Goal: Entertainment & Leisure: Consume media (video, audio)

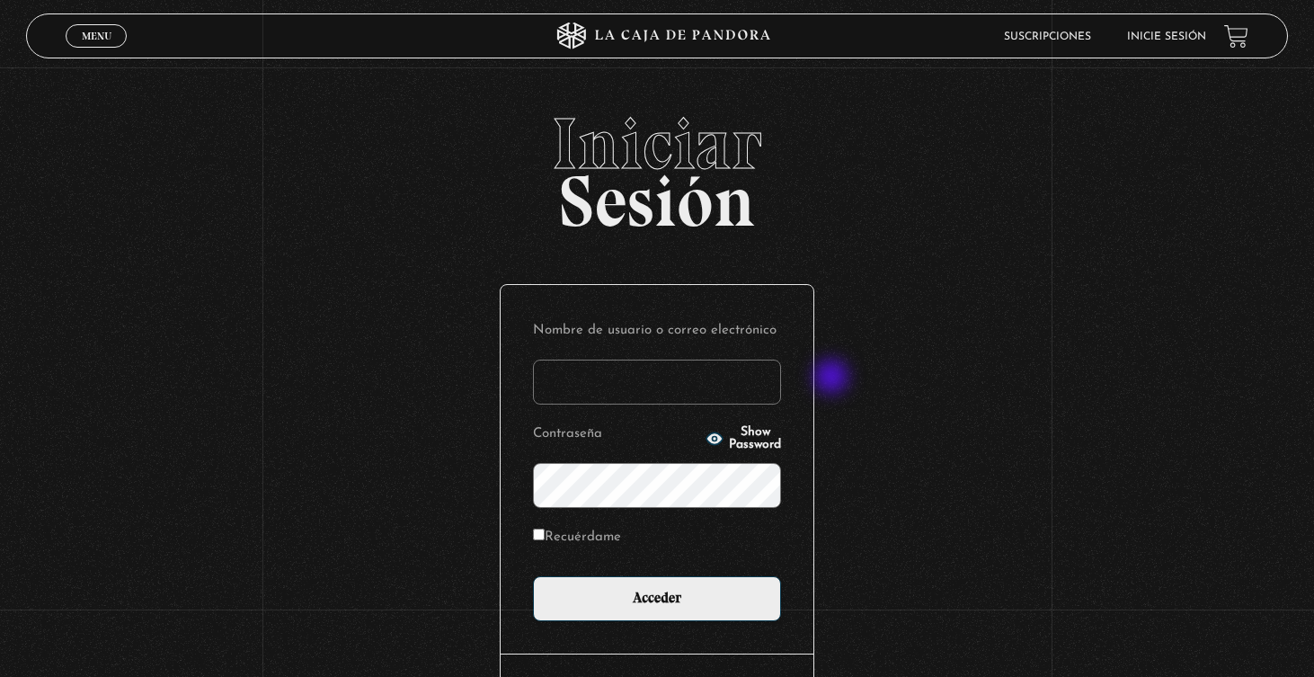
type input "[EMAIL_ADDRESS][DOMAIN_NAME]"
click at [657, 597] on input "Acceder" at bounding box center [657, 598] width 248 height 45
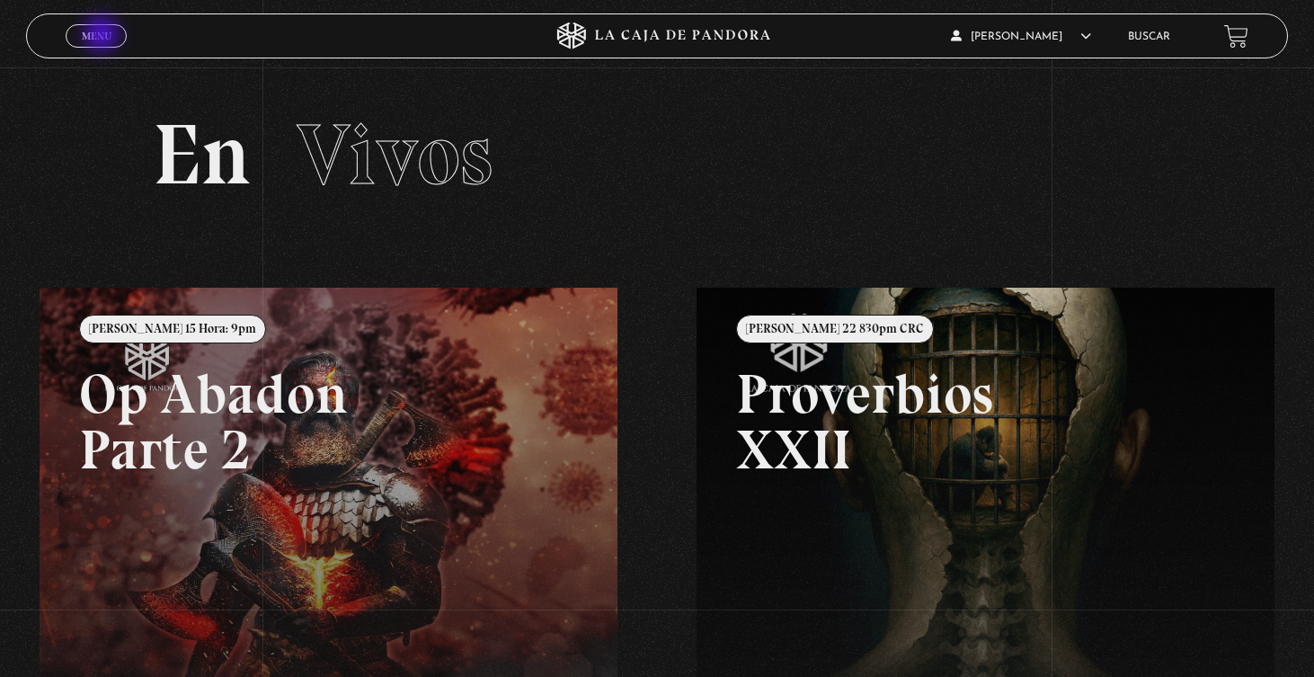
click at [103, 35] on span "Menu" at bounding box center [97, 36] width 30 height 11
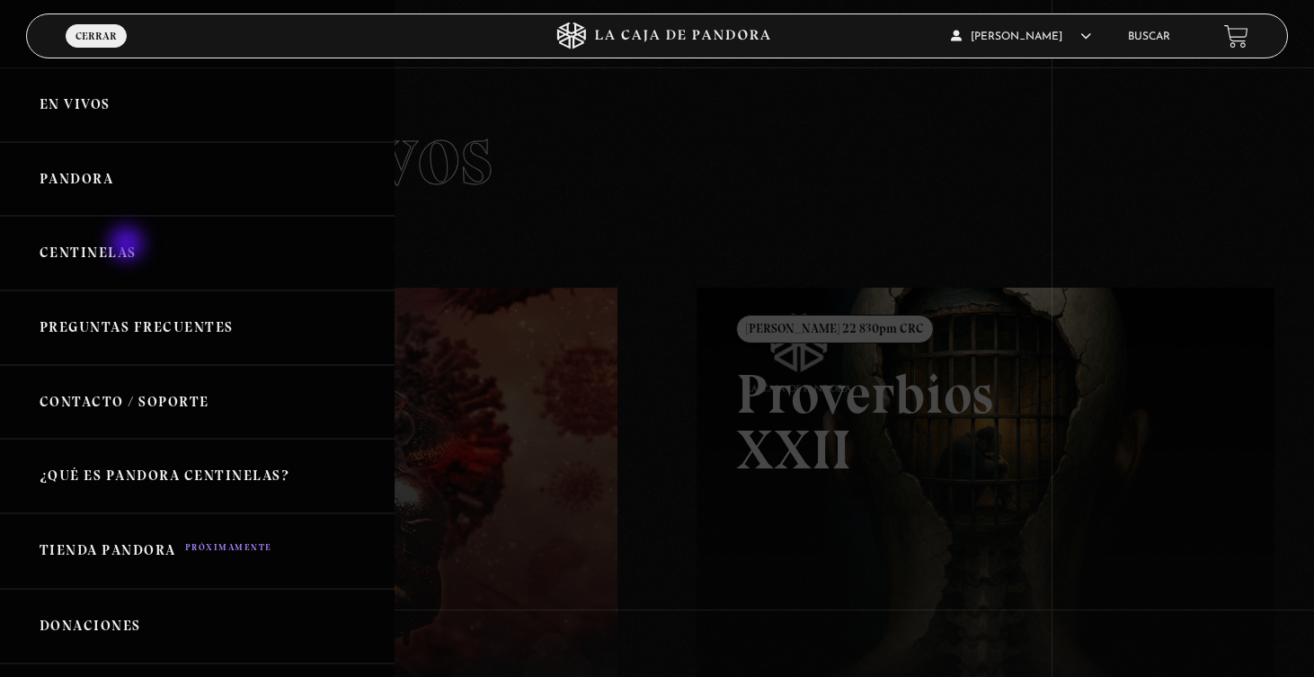
click at [128, 245] on link "Centinelas" at bounding box center [197, 253] width 394 height 75
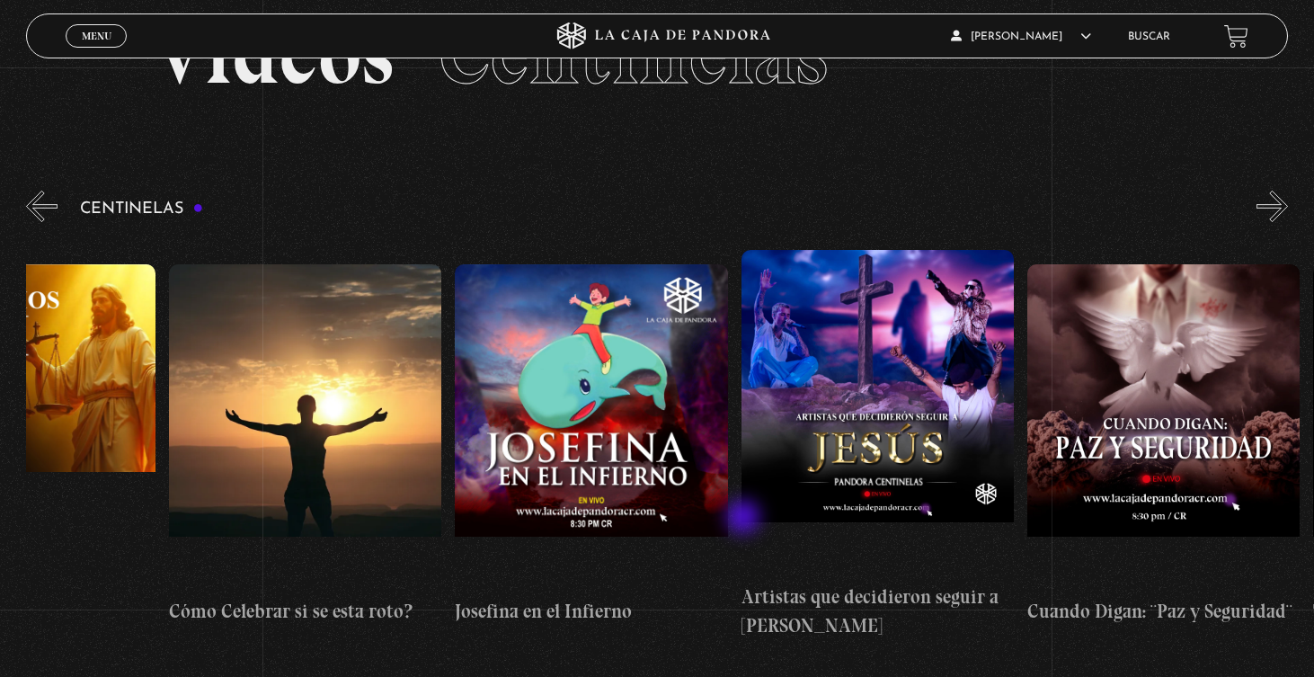
scroll to position [85, 0]
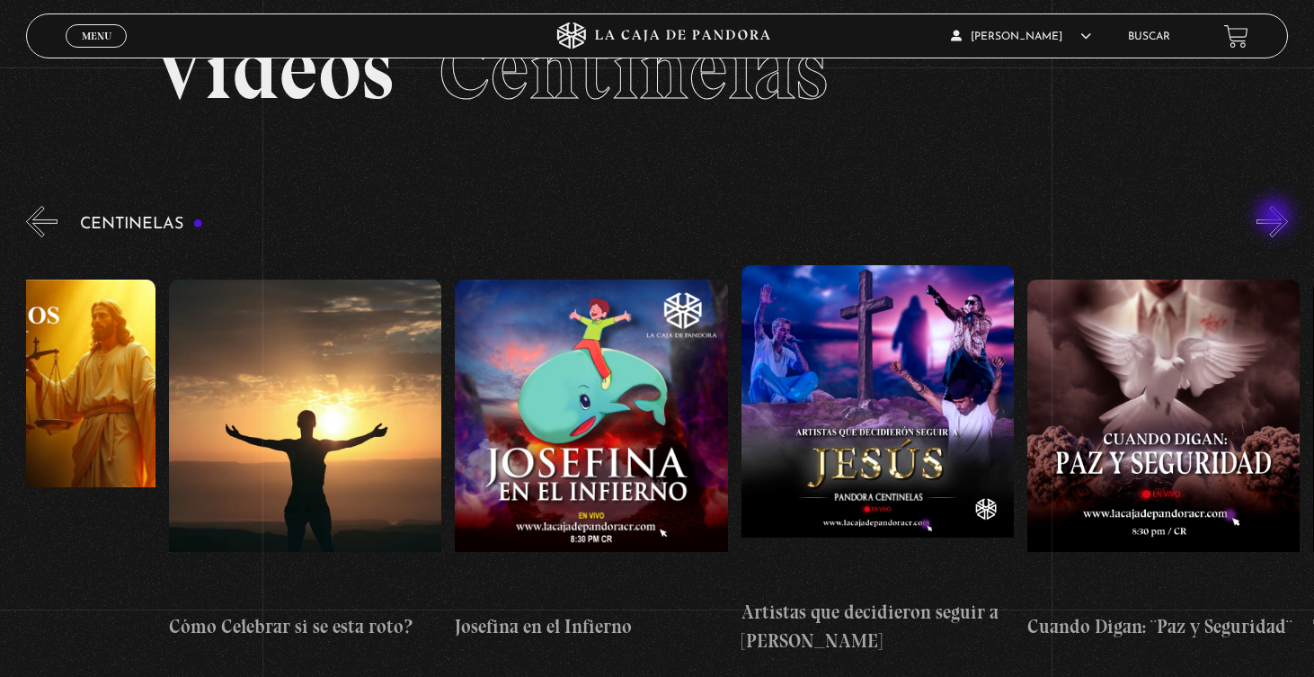
click at [1276, 217] on button "»" at bounding box center [1271, 221] width 31 height 31
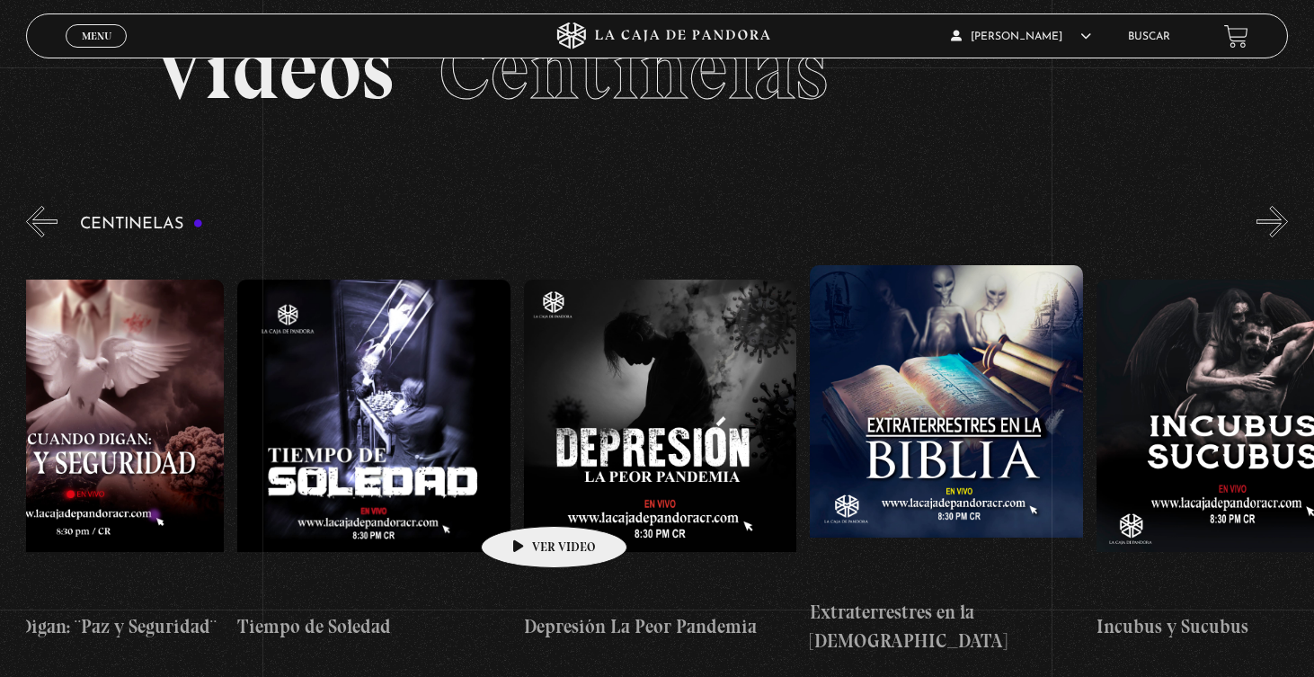
scroll to position [86, 0]
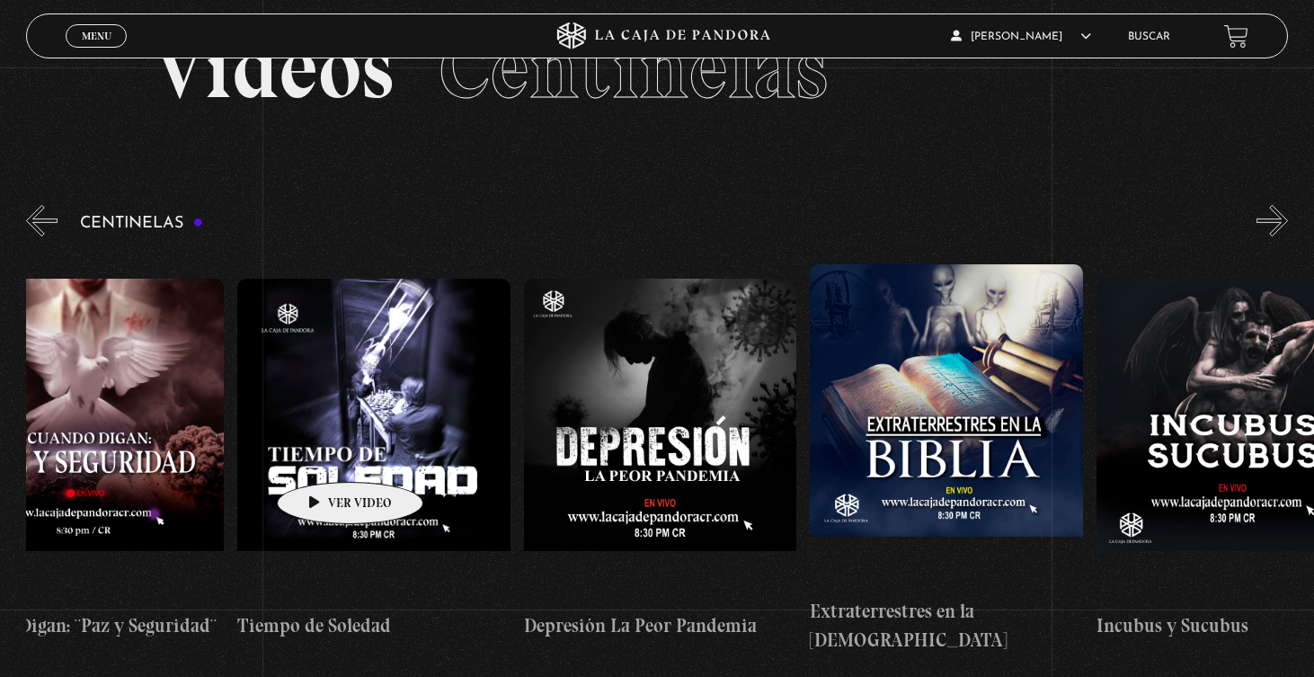
click at [327, 450] on figure at bounding box center [373, 440] width 272 height 323
click at [333, 471] on figure at bounding box center [373, 440] width 272 height 323
